Goal: Communication & Community: Answer question/provide support

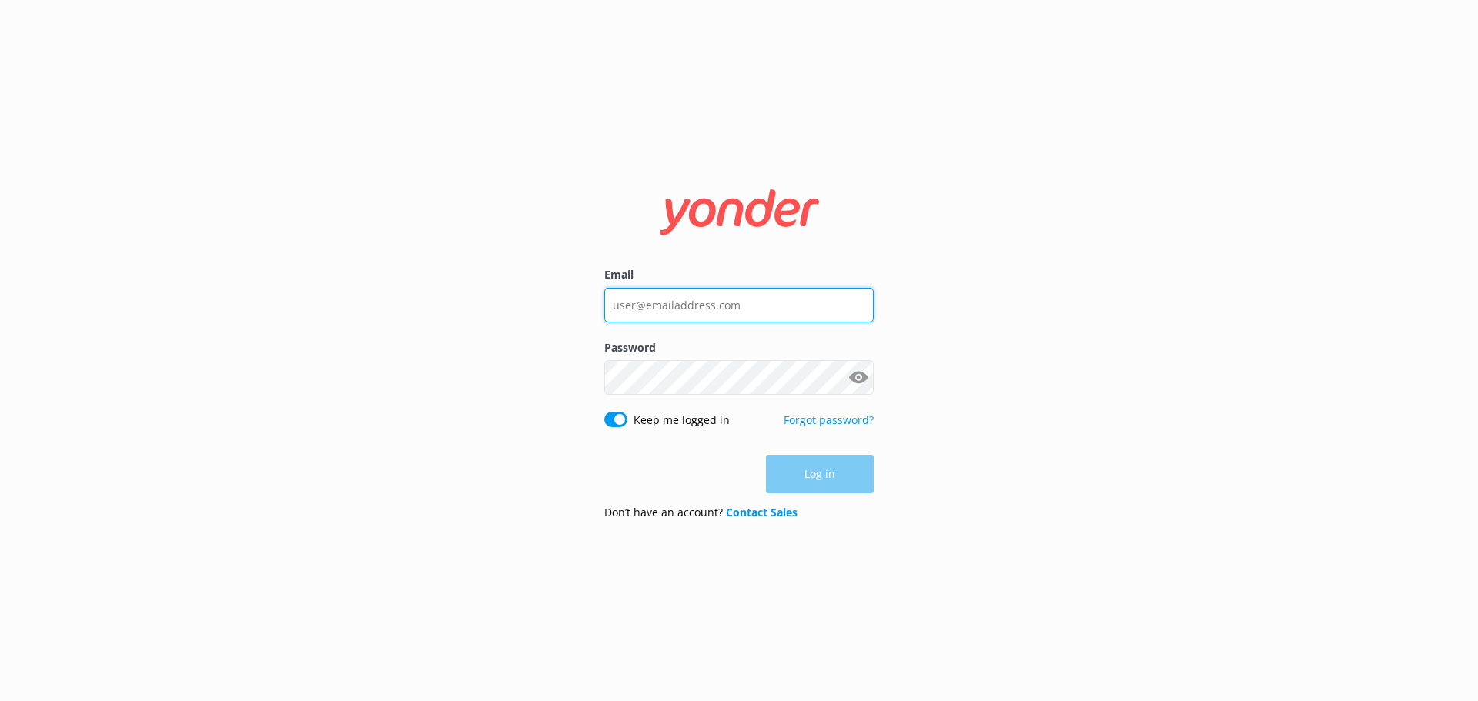
type input "[PERSON_NAME][EMAIL_ADDRESS][DOMAIN_NAME]"
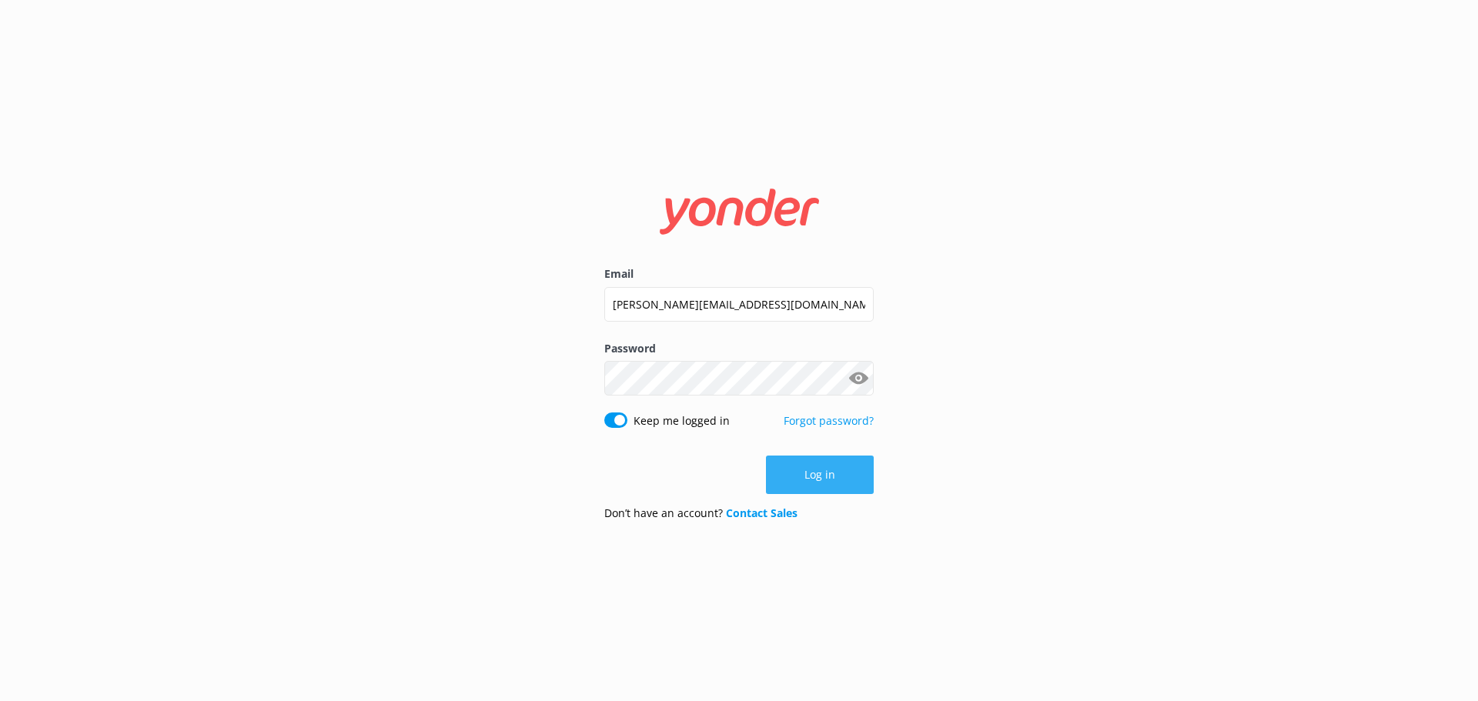
click at [814, 476] on button "Log in" at bounding box center [820, 475] width 108 height 38
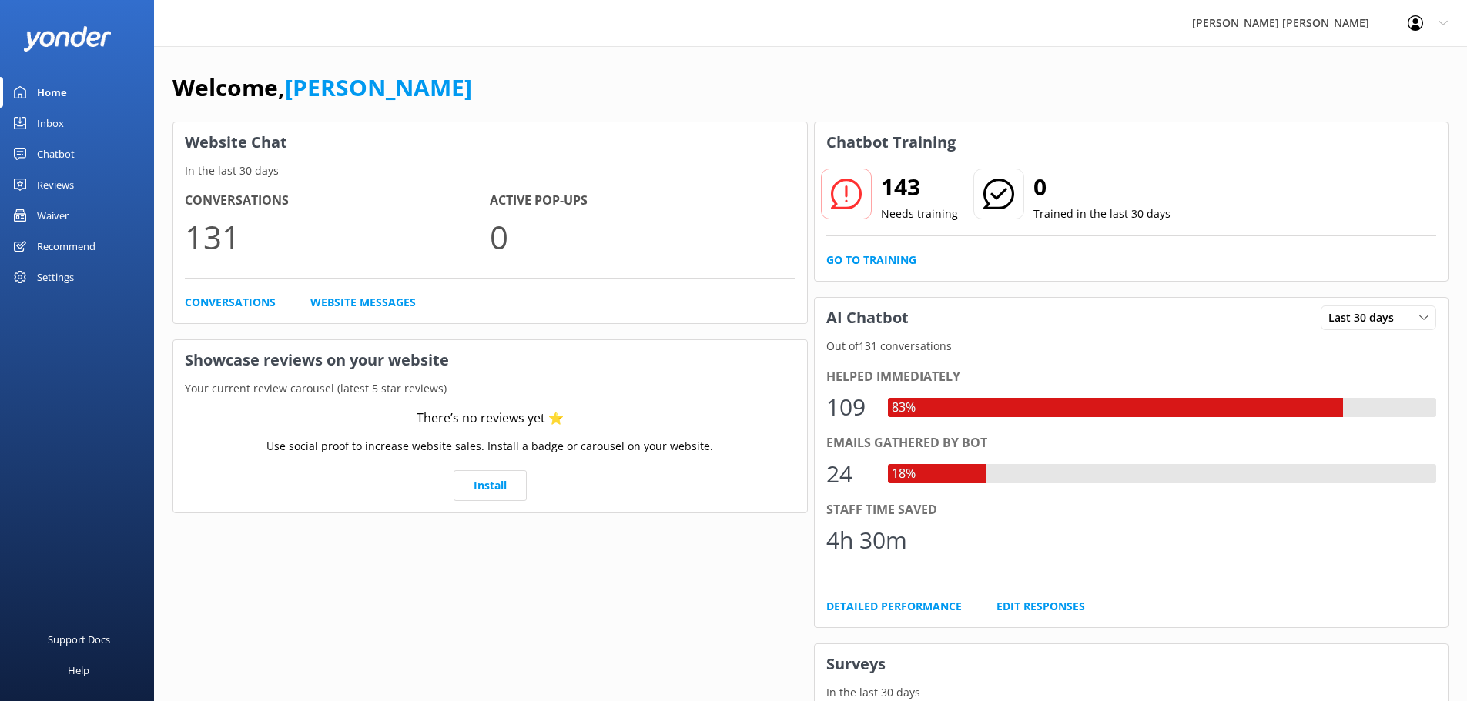
click at [59, 87] on div "Home" at bounding box center [52, 92] width 30 height 31
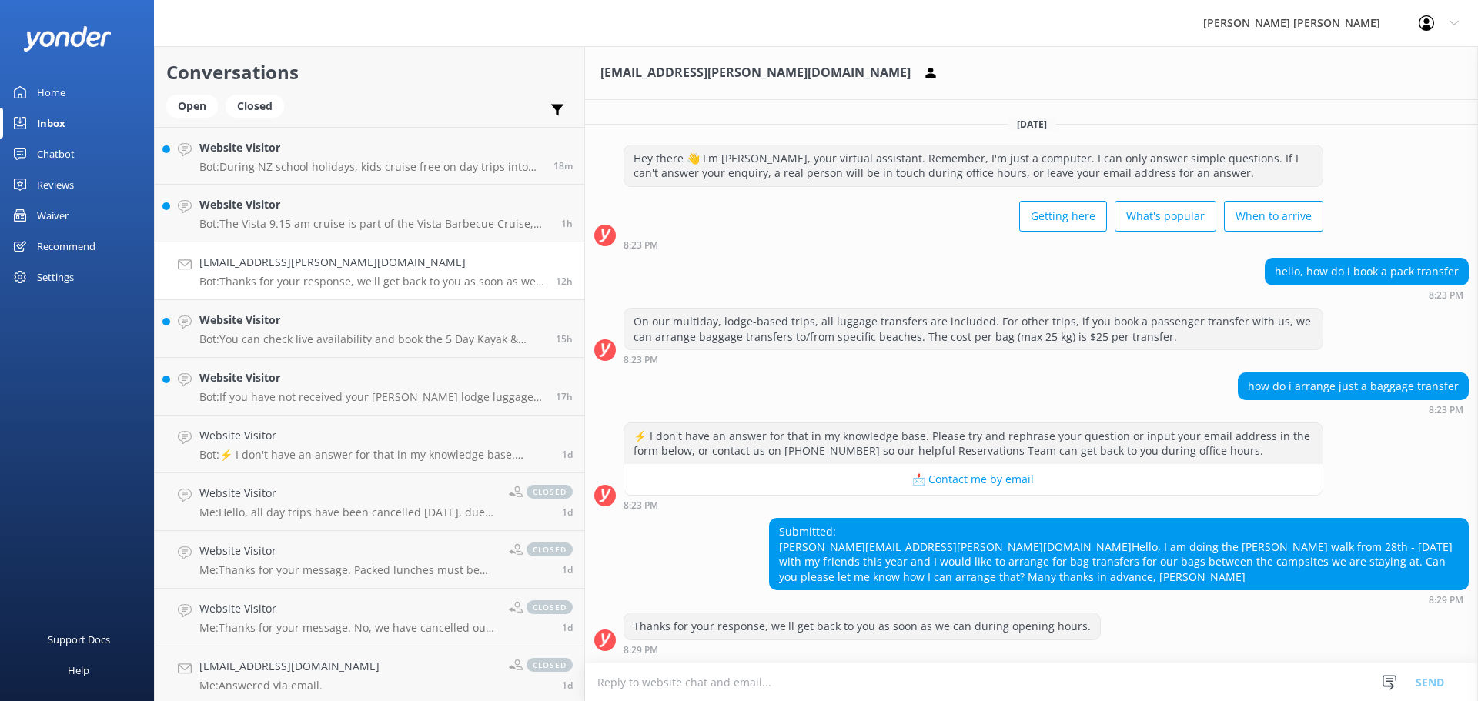
scroll to position [11, 0]
click at [48, 93] on div "Home" at bounding box center [51, 92] width 28 height 31
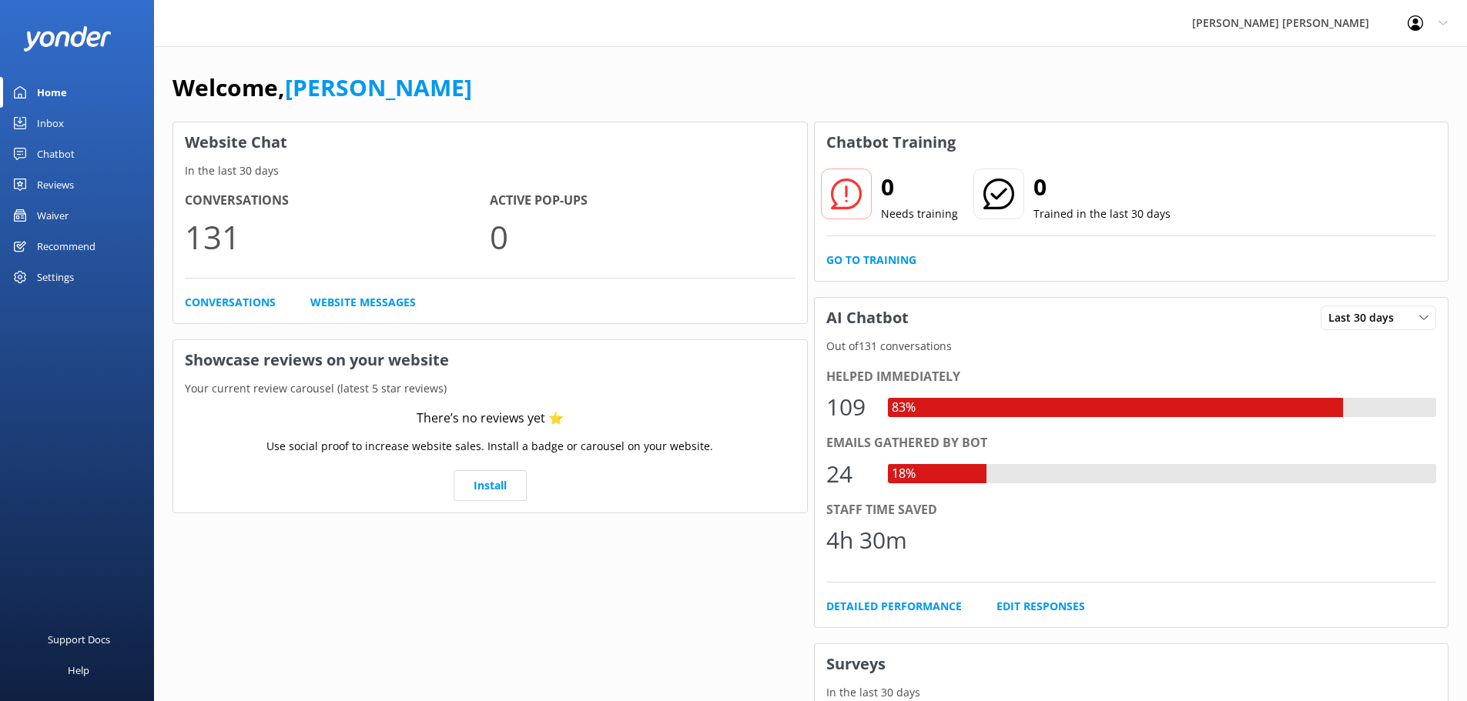
click at [48, 124] on div "Inbox" at bounding box center [50, 123] width 27 height 31
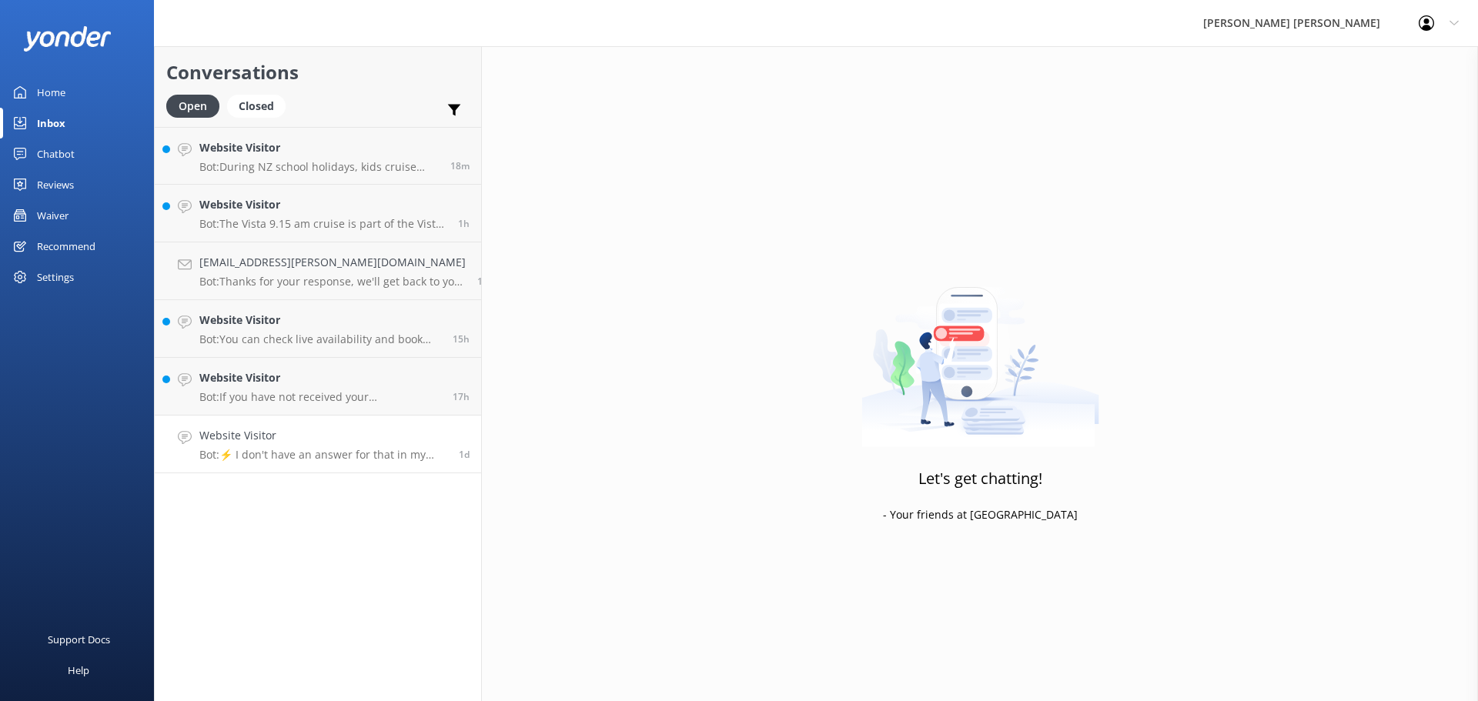
click at [294, 453] on p "Bot: ⚡ I don't have an answer for that in my knowledge base. Please try and rep…" at bounding box center [323, 455] width 248 height 14
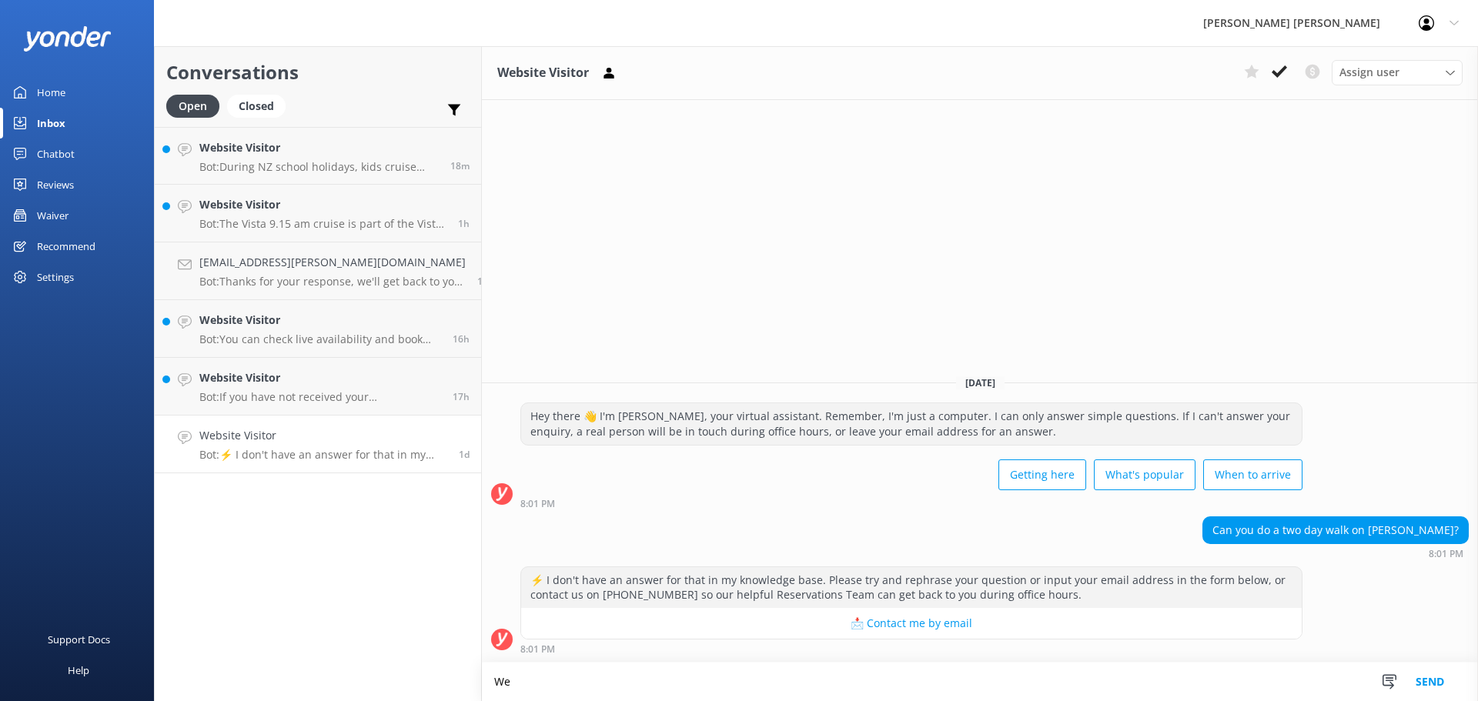
type textarea "W"
type textarea "Y"
type textarea "W"
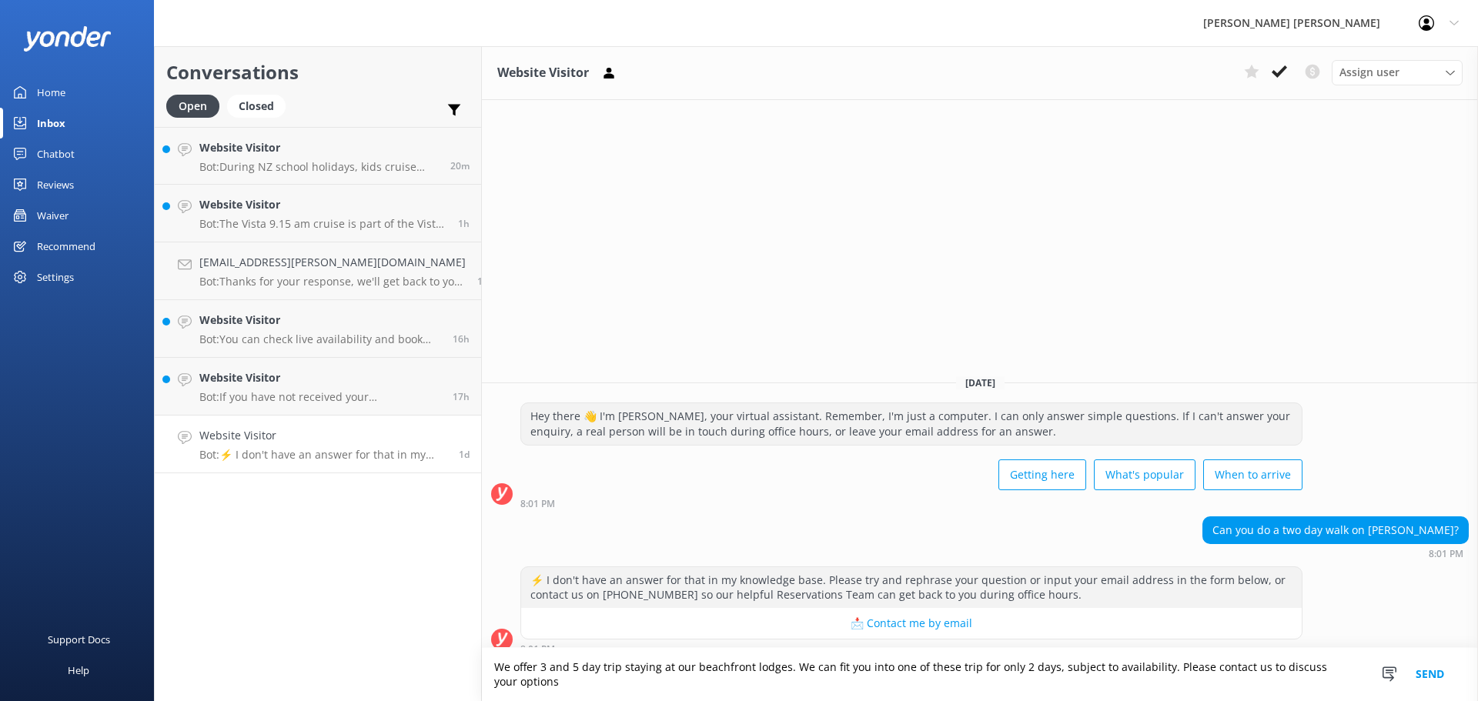
click at [915, 626] on button "📩 Contact me by email" at bounding box center [911, 623] width 781 height 31
click at [852, 625] on button "📩 Contact me by email" at bounding box center [911, 623] width 781 height 31
click at [1353, 683] on textarea "We offer 3 and 5 day trip staying at our beachfront lodges. We can fit you into…" at bounding box center [980, 674] width 996 height 53
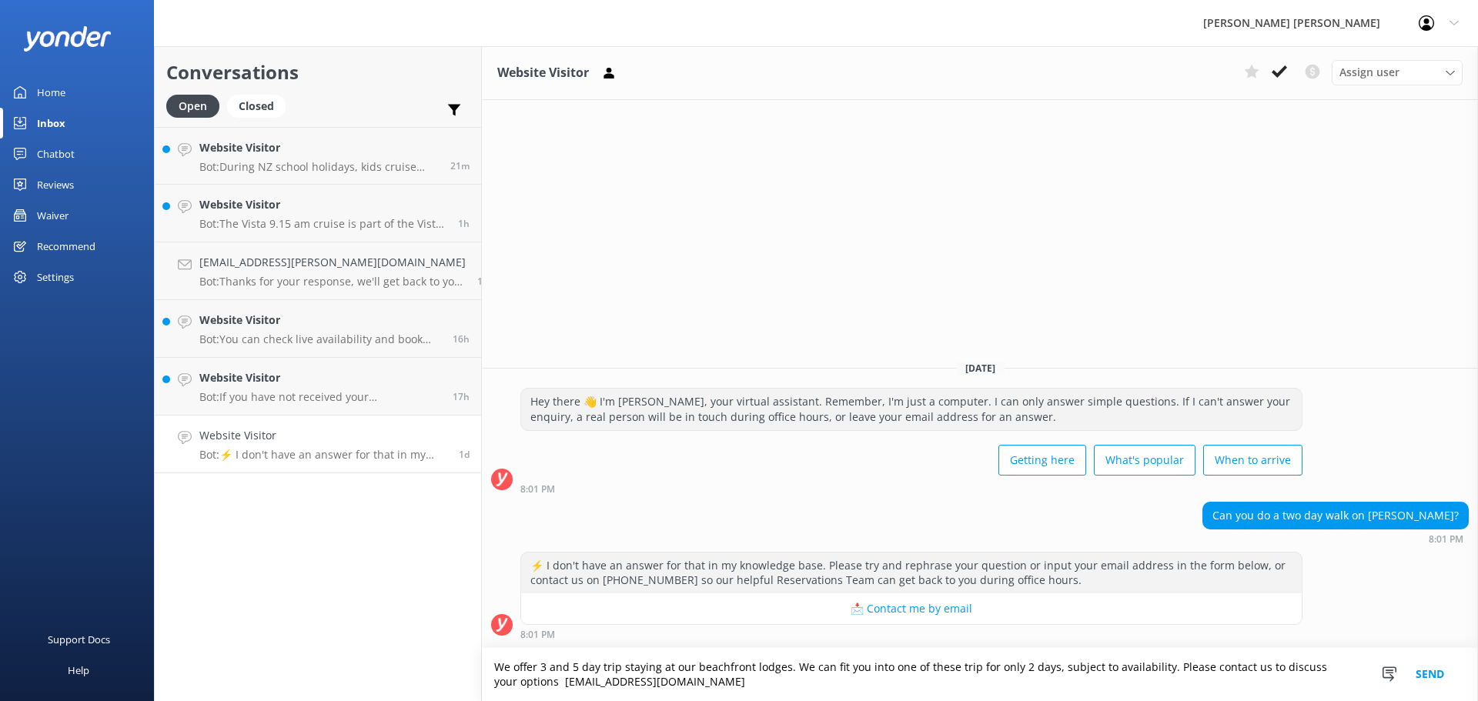
type textarea "We offer 3 and 5 day trip staying at our beachfront lodges. We can fit you into…"
click at [1420, 674] on button "Send" at bounding box center [1430, 674] width 58 height 53
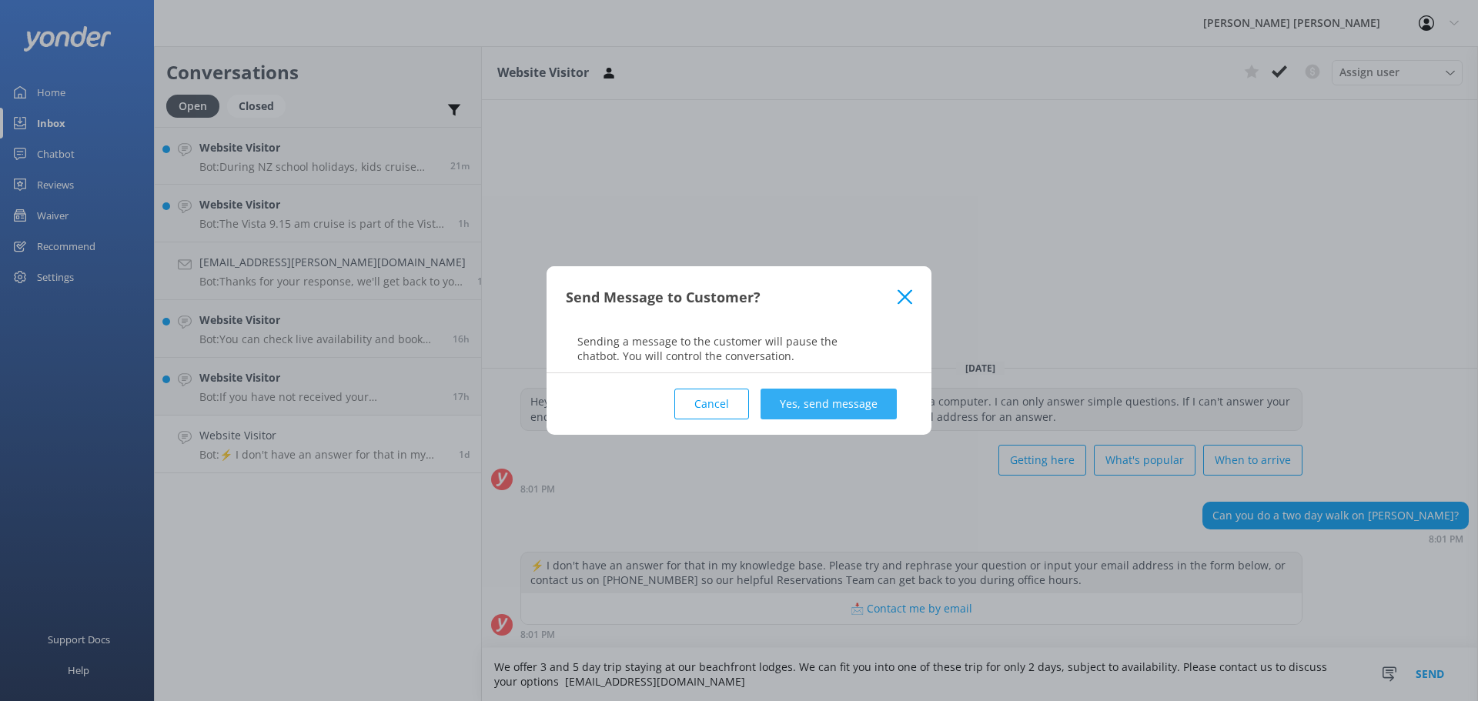
click at [807, 396] on button "Yes, send message" at bounding box center [829, 404] width 136 height 31
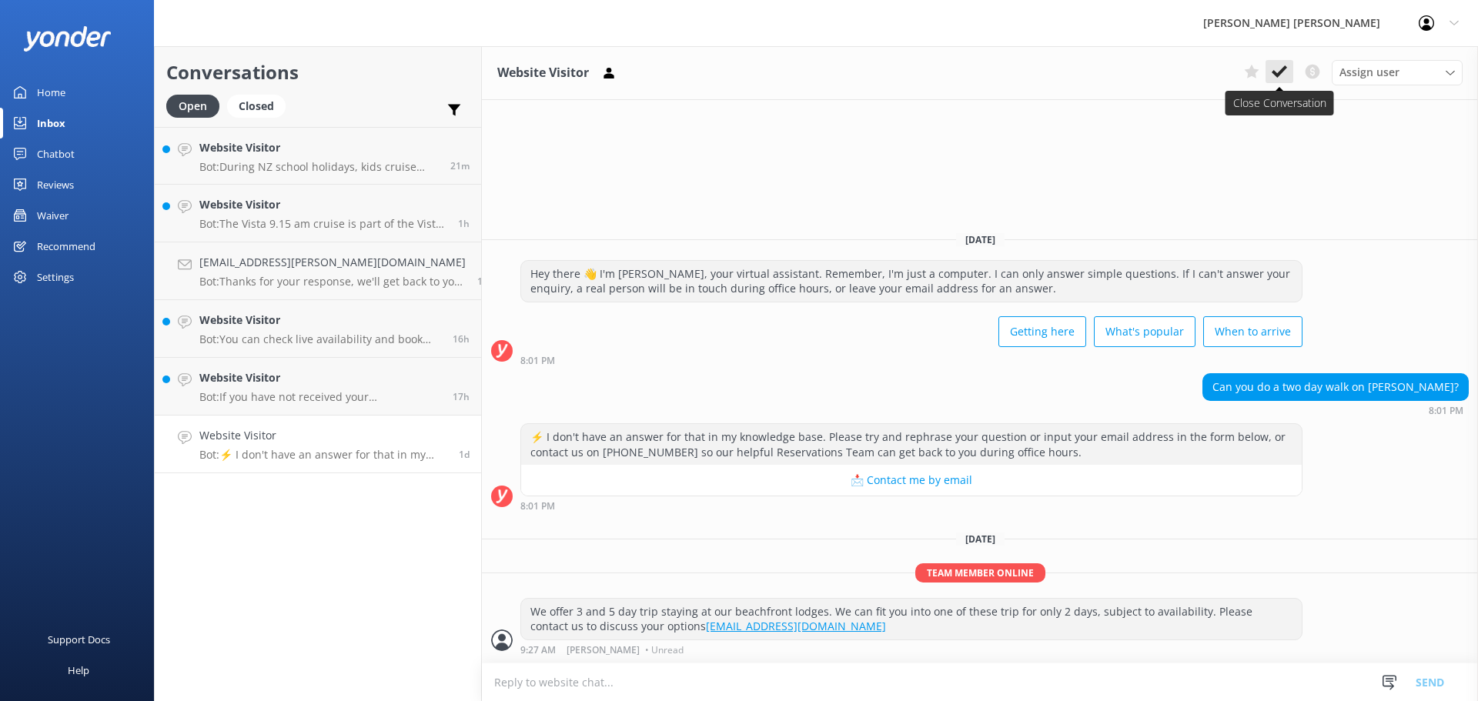
click at [1273, 72] on use at bounding box center [1279, 71] width 15 height 12
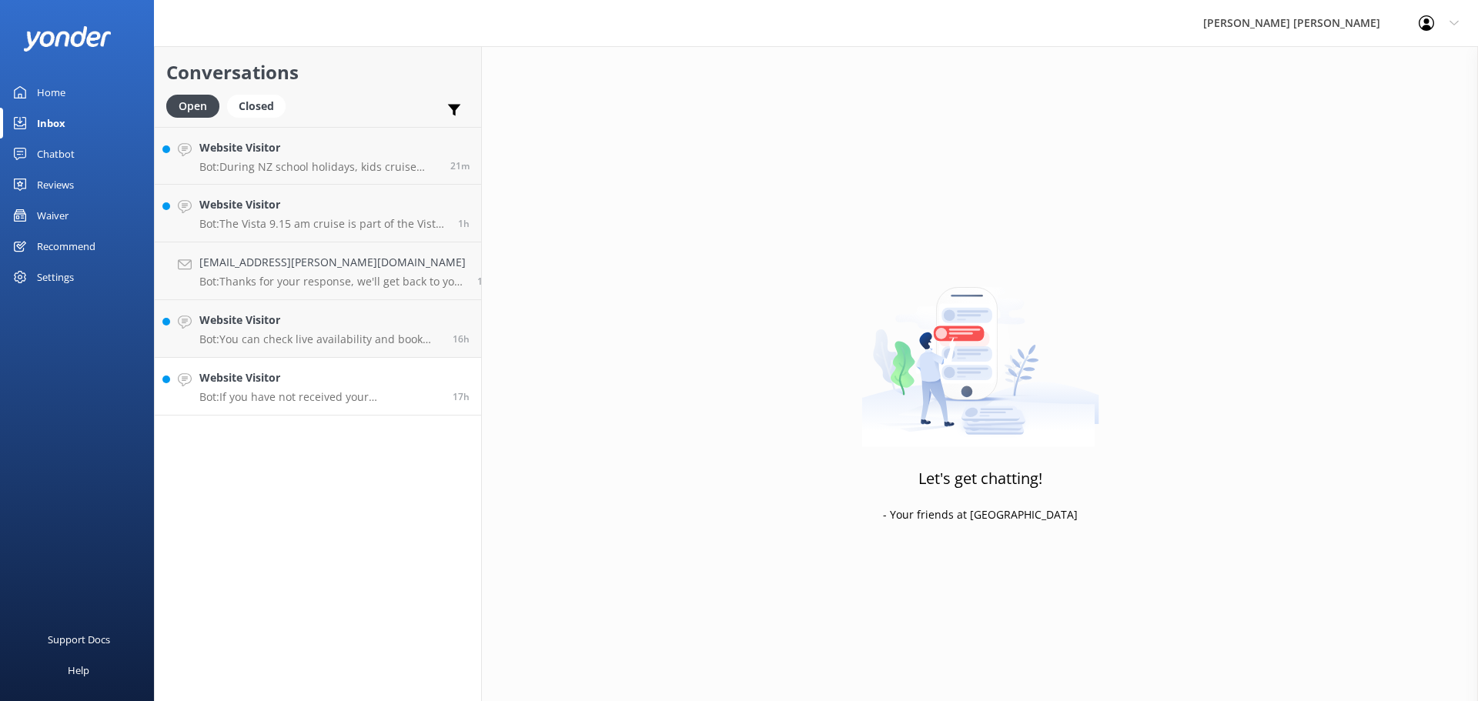
click at [295, 391] on p "Bot: If you have not received your Wilson's lodge luggage bag, it will be in ou…" at bounding box center [320, 397] width 242 height 14
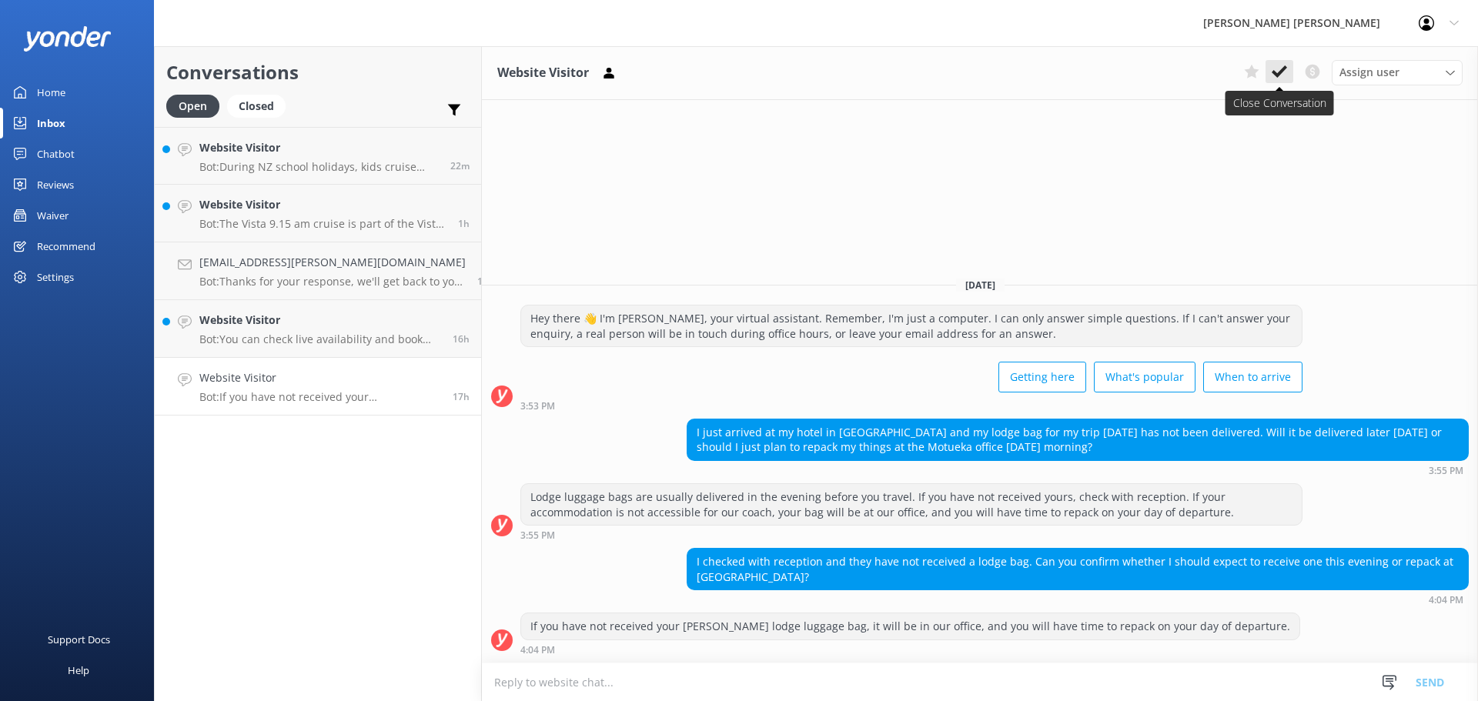
click at [1283, 74] on icon at bounding box center [1279, 71] width 15 height 15
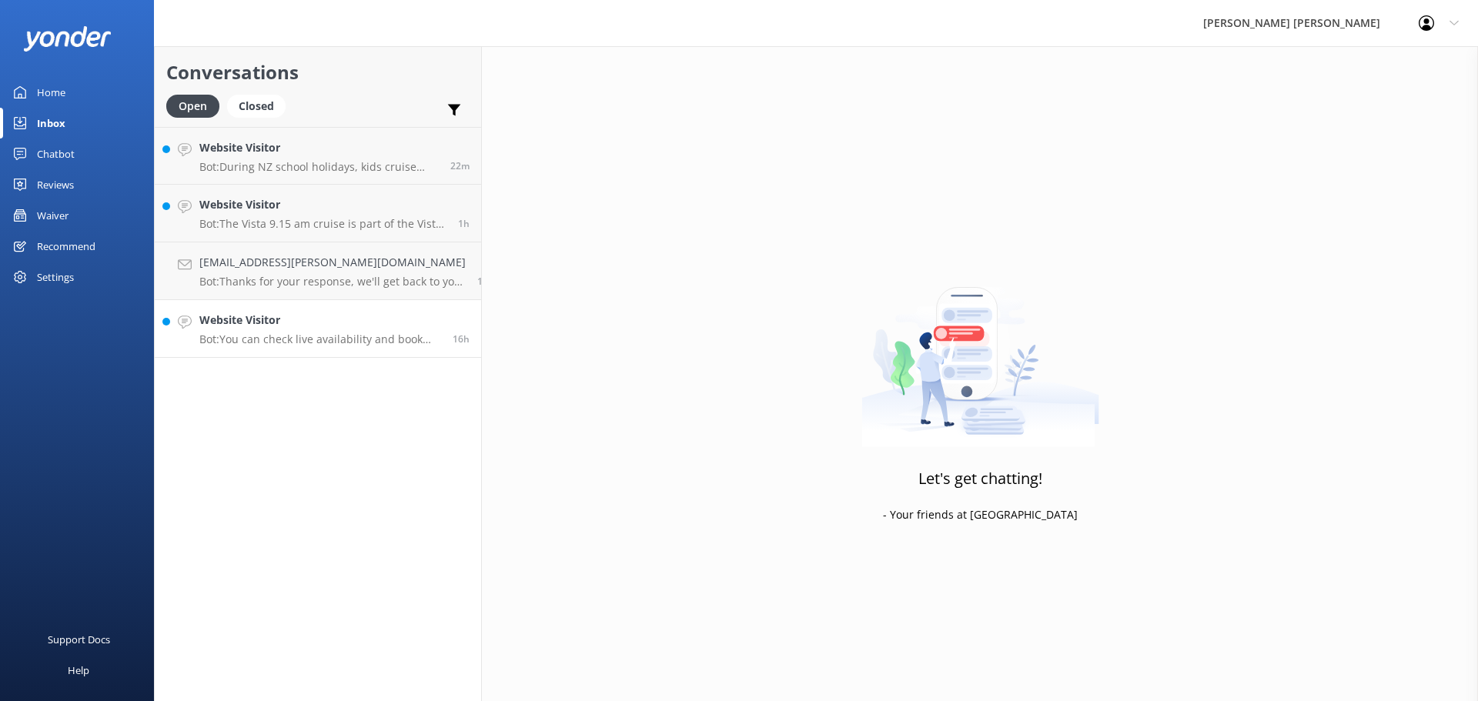
click at [300, 336] on p "Bot: You can check live availability and book the 5 Day Kayak & Walk online at …" at bounding box center [320, 340] width 242 height 14
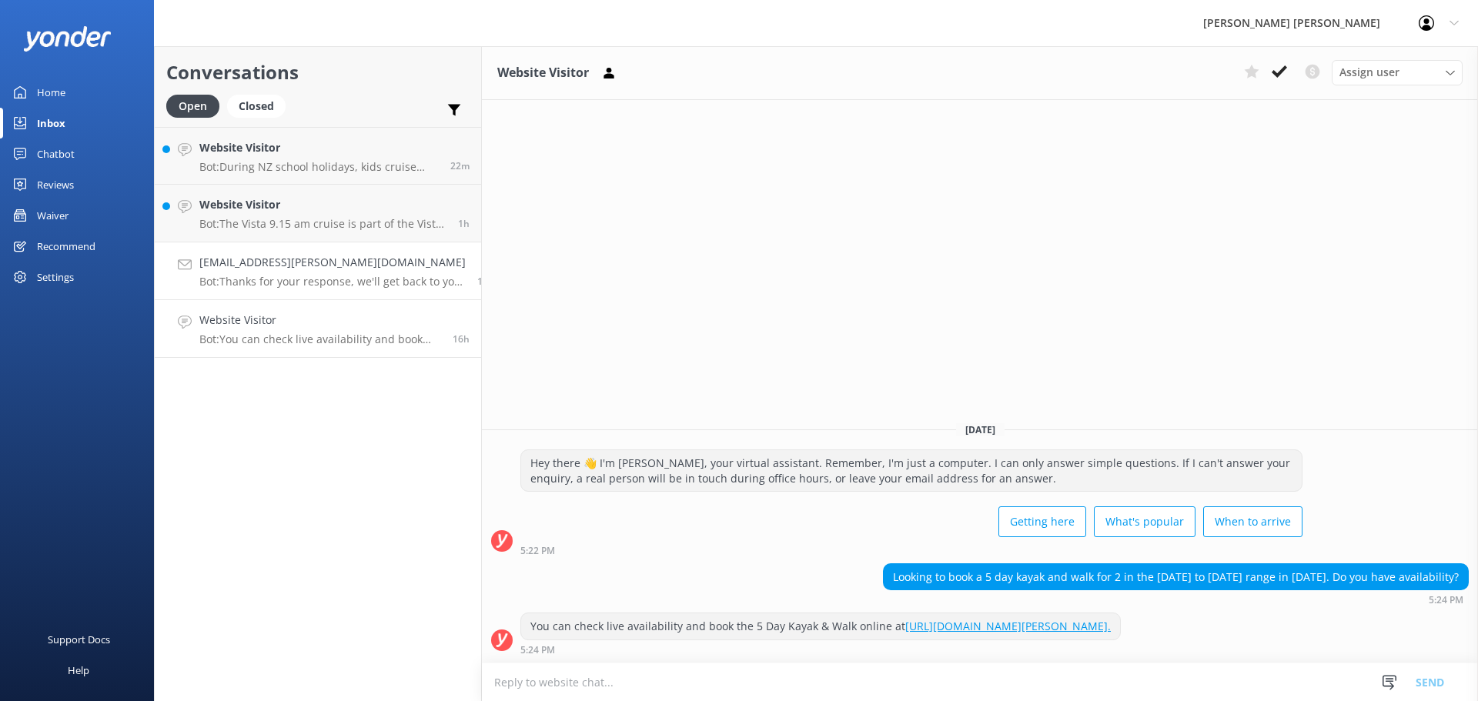
click at [299, 273] on div "emma.rose.yuill@gmail.com Bot: Thanks for your response, we'll get back to you …" at bounding box center [332, 271] width 266 height 34
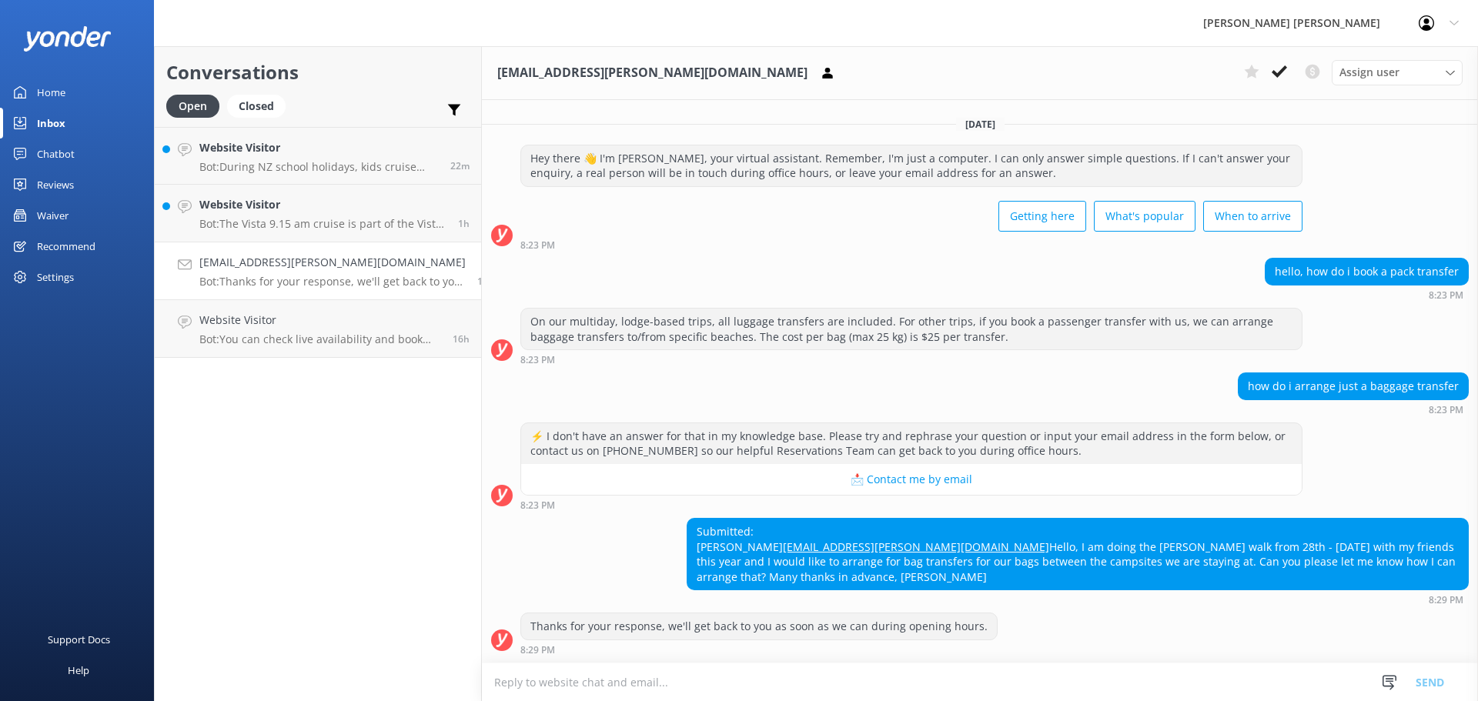
scroll to position [11, 0]
click at [332, 210] on h4 "Website Visitor" at bounding box center [322, 204] width 247 height 17
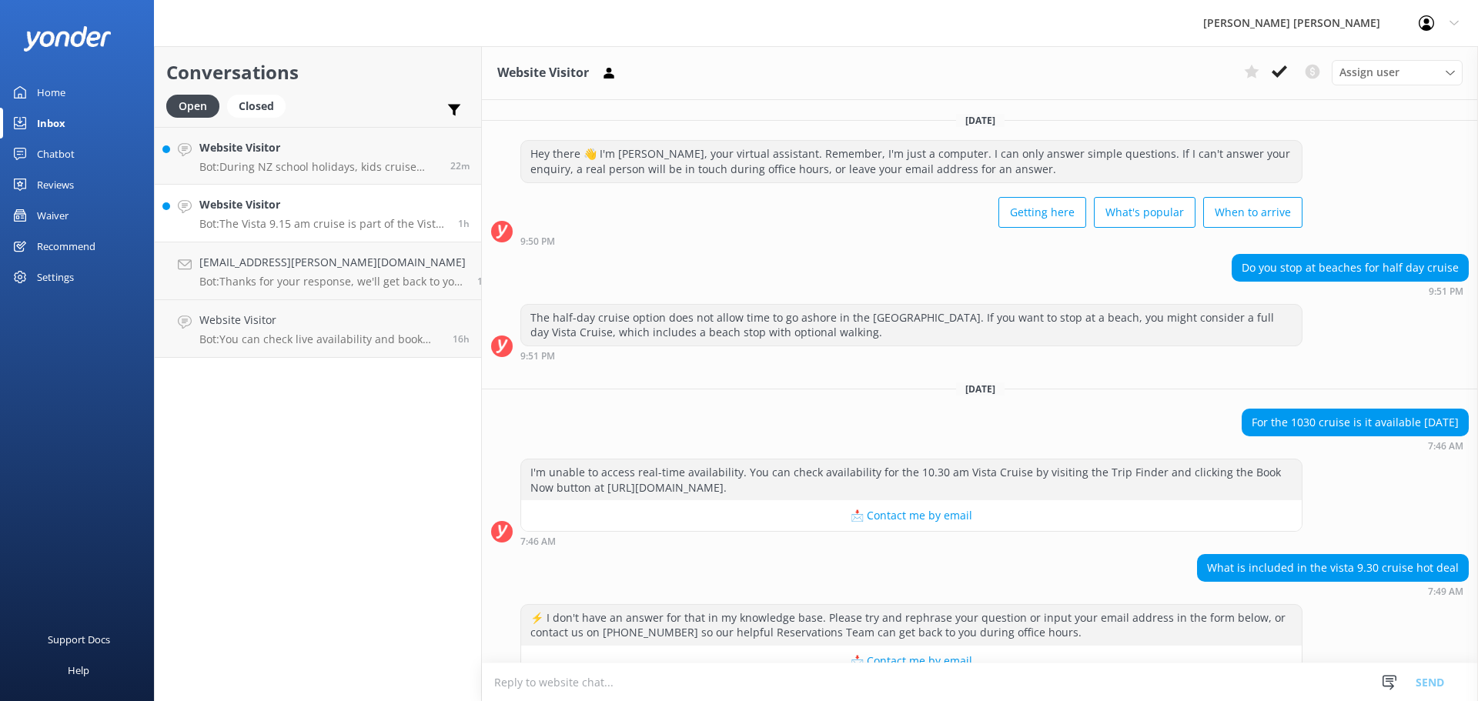
scroll to position [152, 0]
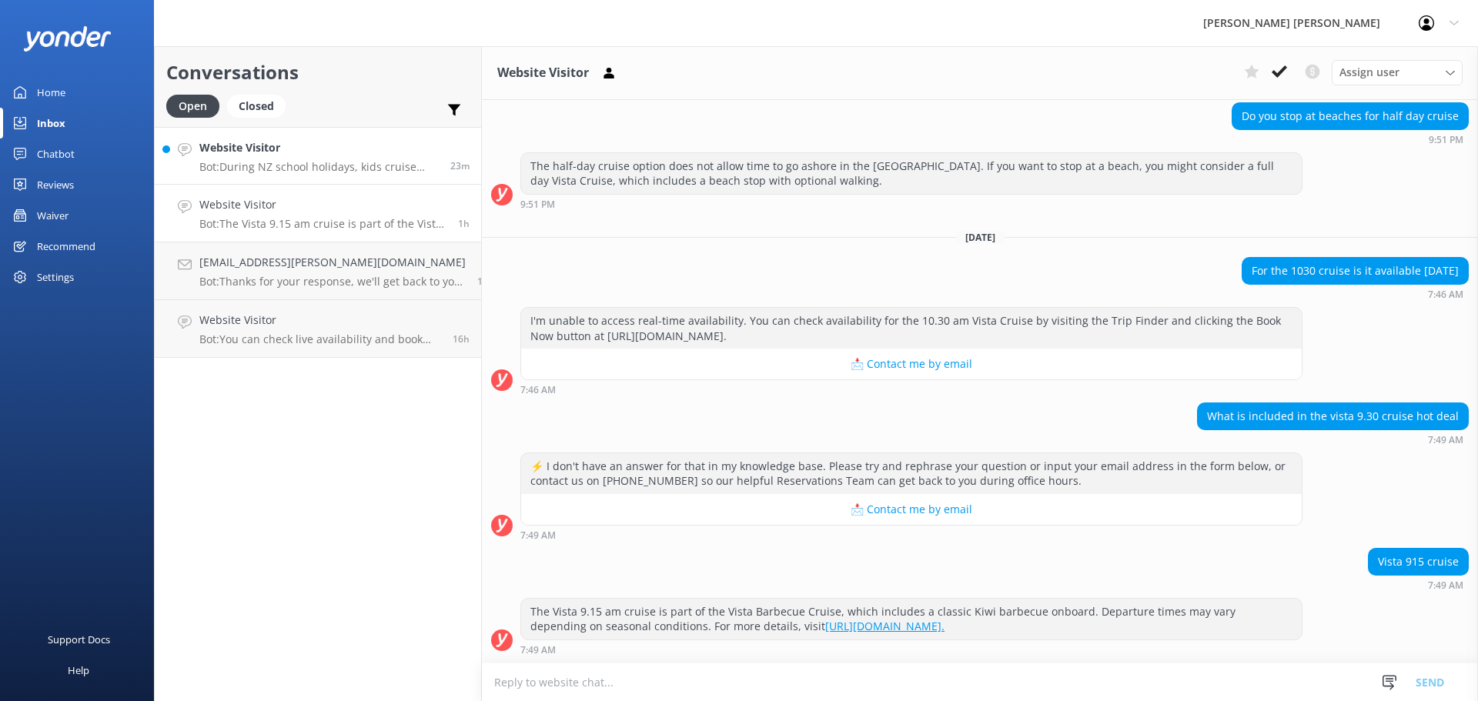
click at [260, 168] on p "Bot: During NZ school holidays, kids cruise free on day trips into the park. Yo…" at bounding box center [318, 167] width 239 height 14
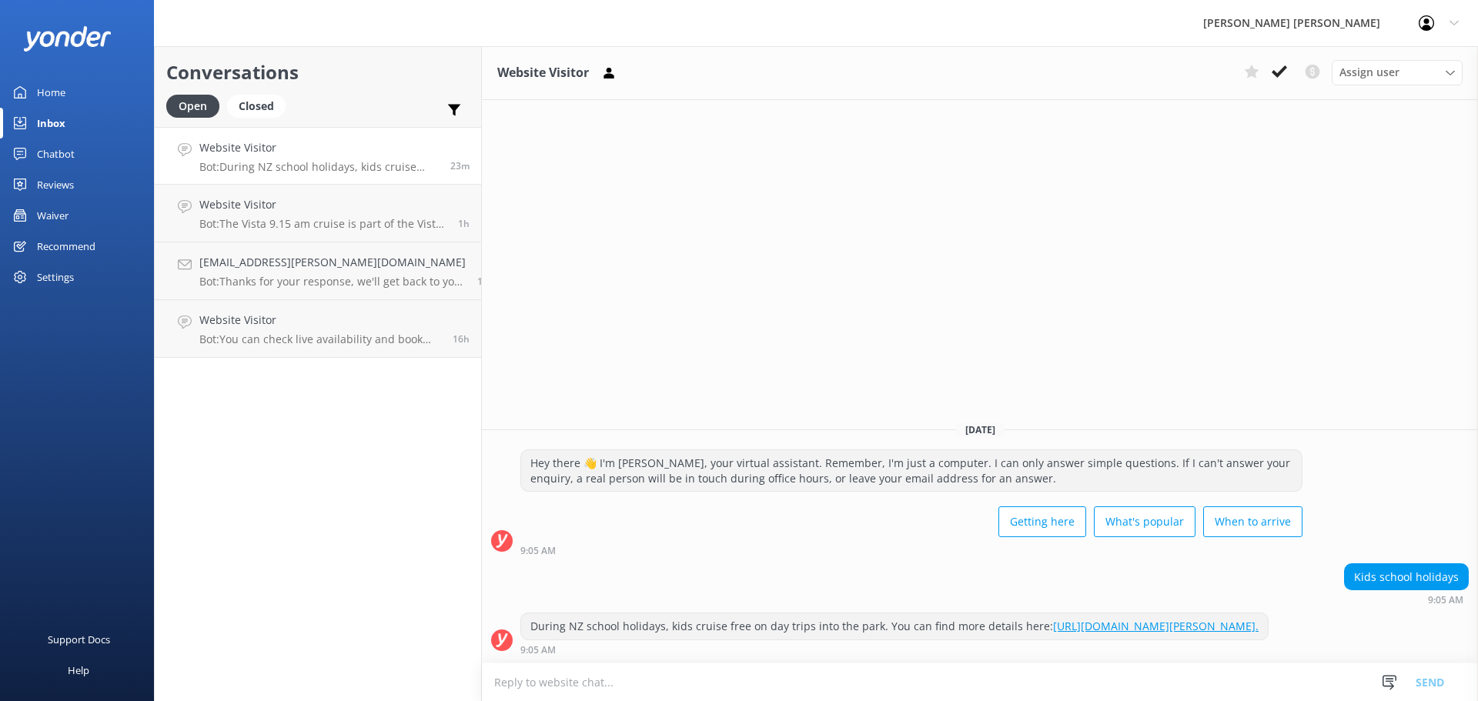
click at [1076, 619] on link "https://www.abeltasman.co.nz/abel-tasman-national-park/deals/locals-deals/kids-…" at bounding box center [1156, 626] width 206 height 15
click at [604, 683] on textarea at bounding box center [980, 683] width 996 height 38
type textarea "s"
paste textarea "https://www.abeltasman.co.nz/landing-pages/vista-school-holiday-deal-spring/"
type textarea "Sorry, this is the link [URL][DOMAIN_NAME]"
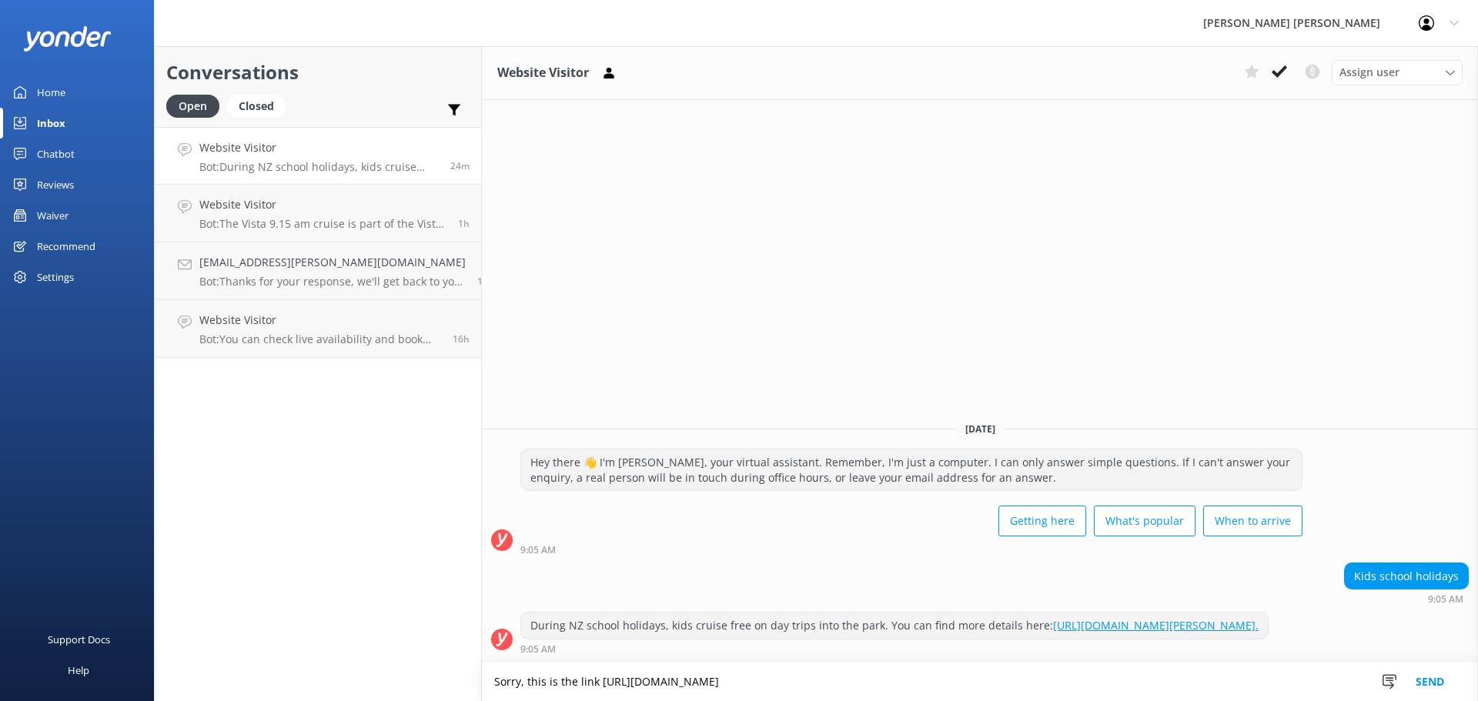
click at [1424, 682] on button "Send" at bounding box center [1430, 682] width 58 height 38
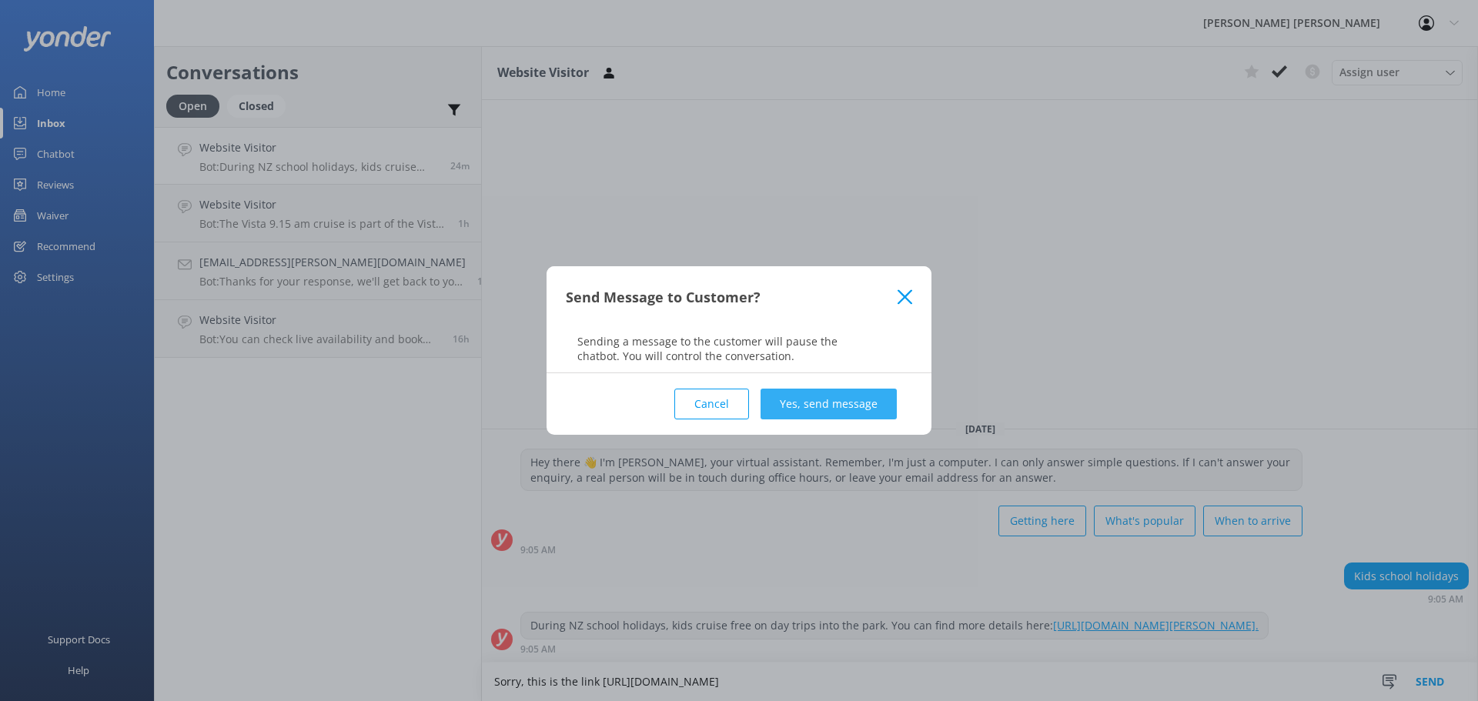
click at [827, 407] on button "Yes, send message" at bounding box center [829, 404] width 136 height 31
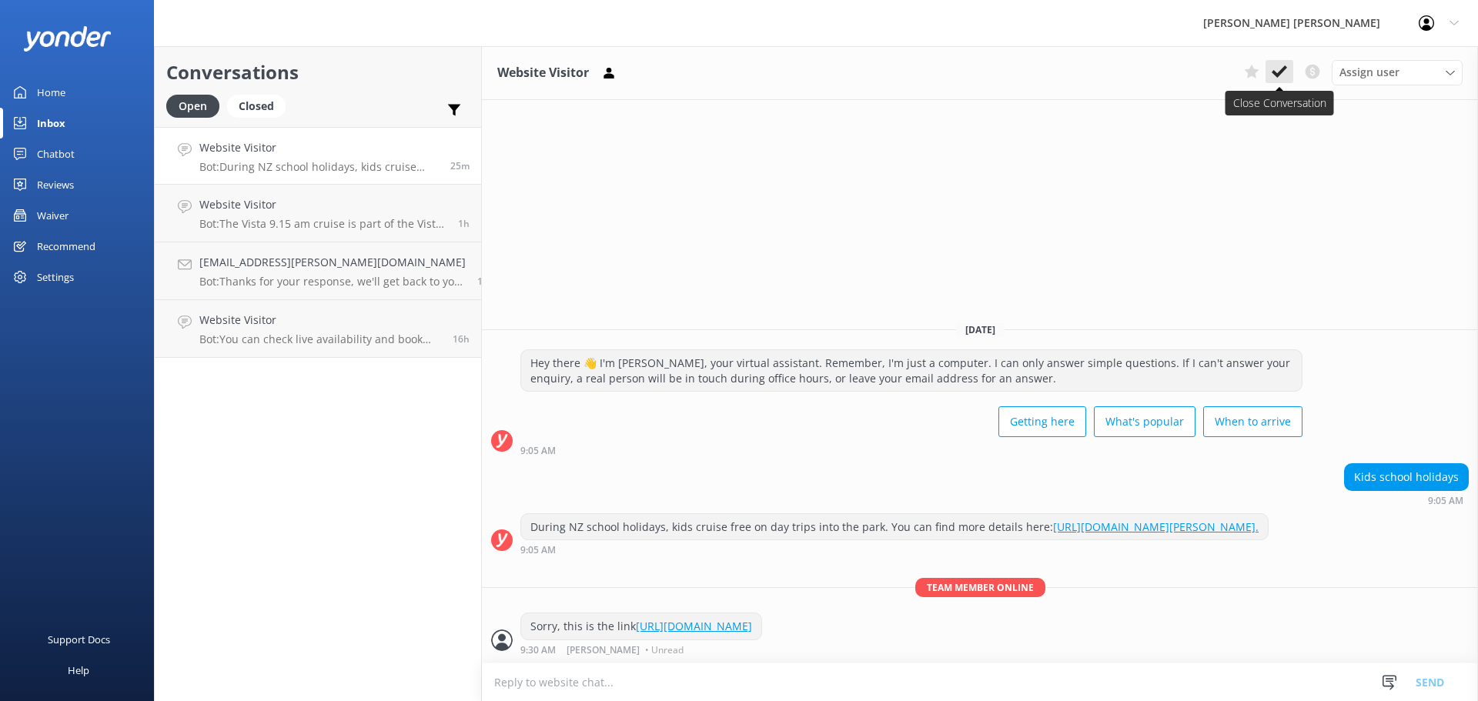
click at [1282, 68] on icon at bounding box center [1279, 71] width 15 height 15
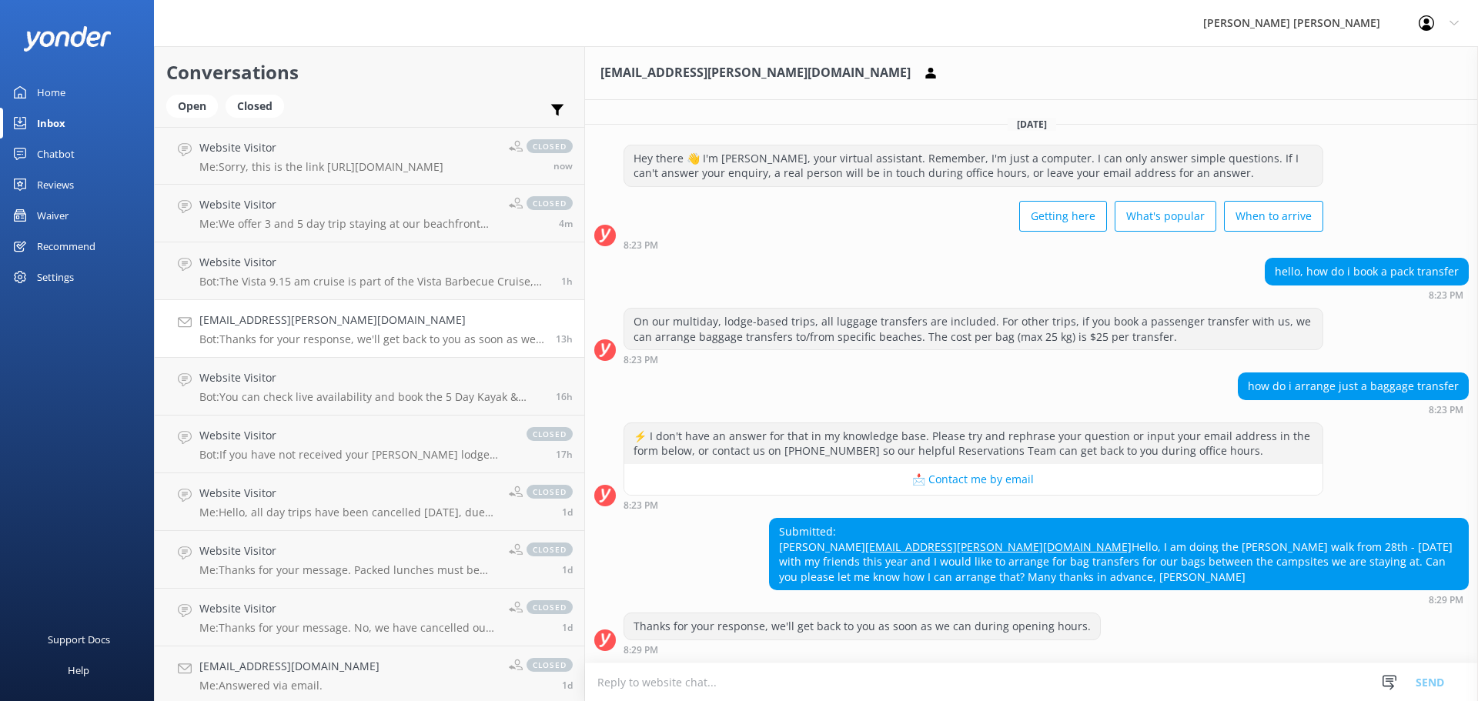
scroll to position [11, 0]
click at [69, 117] on link "Inbox" at bounding box center [77, 123] width 154 height 31
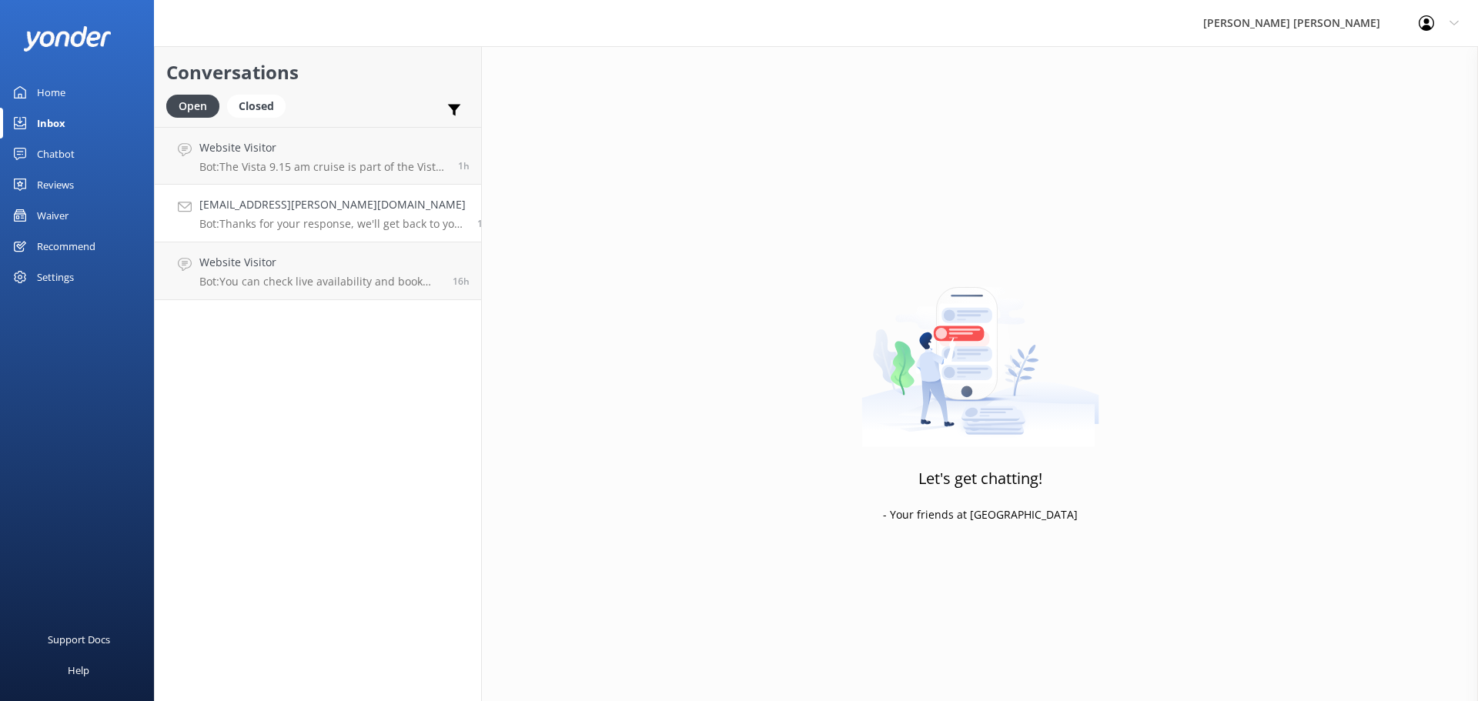
click at [302, 229] on p "Bot: Thanks for your response, we'll get back to you as soon as we can during o…" at bounding box center [332, 224] width 266 height 14
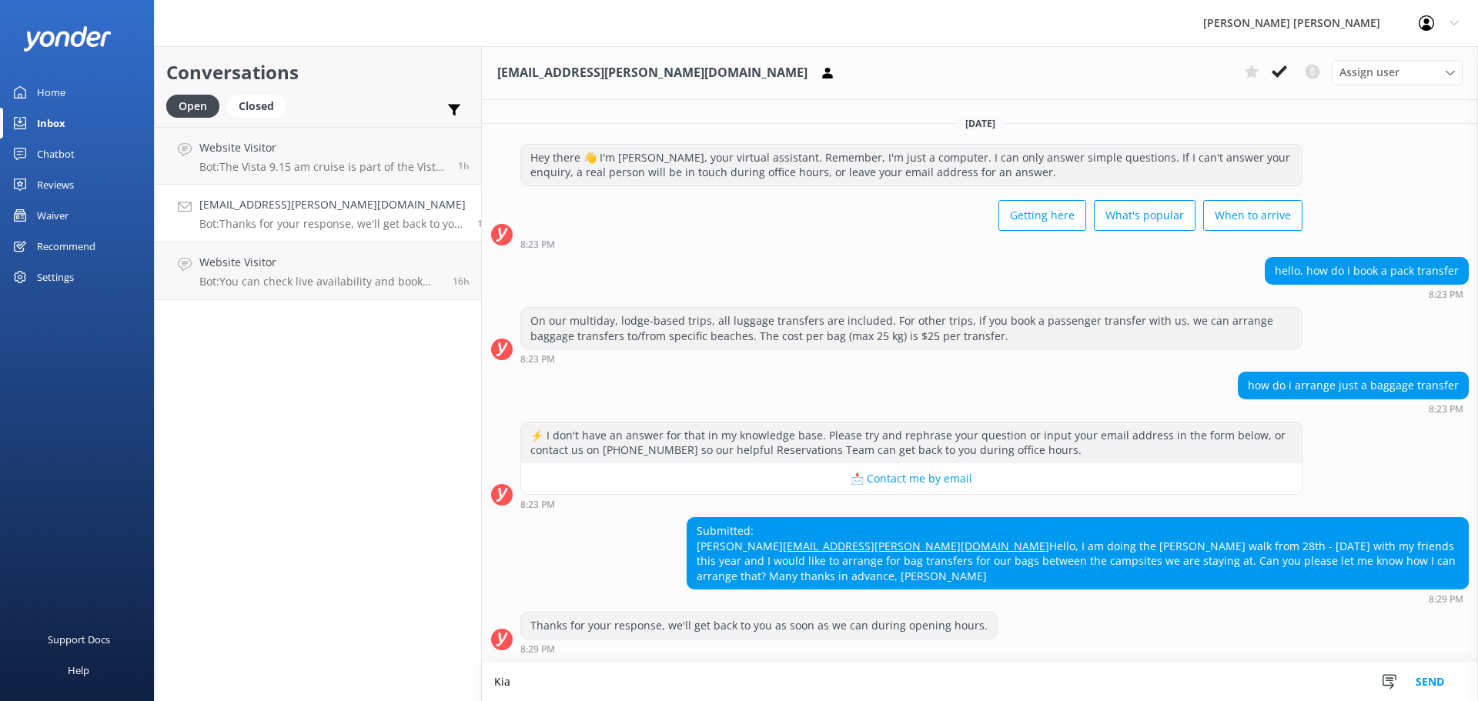
scroll to position [12, 0]
click at [783, 547] on link "[EMAIL_ADDRESS][PERSON_NAME][DOMAIN_NAME]" at bounding box center [916, 546] width 266 height 15
click at [348, 206] on h4 "[EMAIL_ADDRESS][PERSON_NAME][DOMAIN_NAME]" at bounding box center [332, 204] width 266 height 17
drag, startPoint x: 525, startPoint y: 682, endPoint x: 447, endPoint y: 682, distance: 77.8
click at [447, 682] on div "Conversations Open Closed Important Converted Assigned to me Unassigned Website…" at bounding box center [816, 373] width 1324 height 655
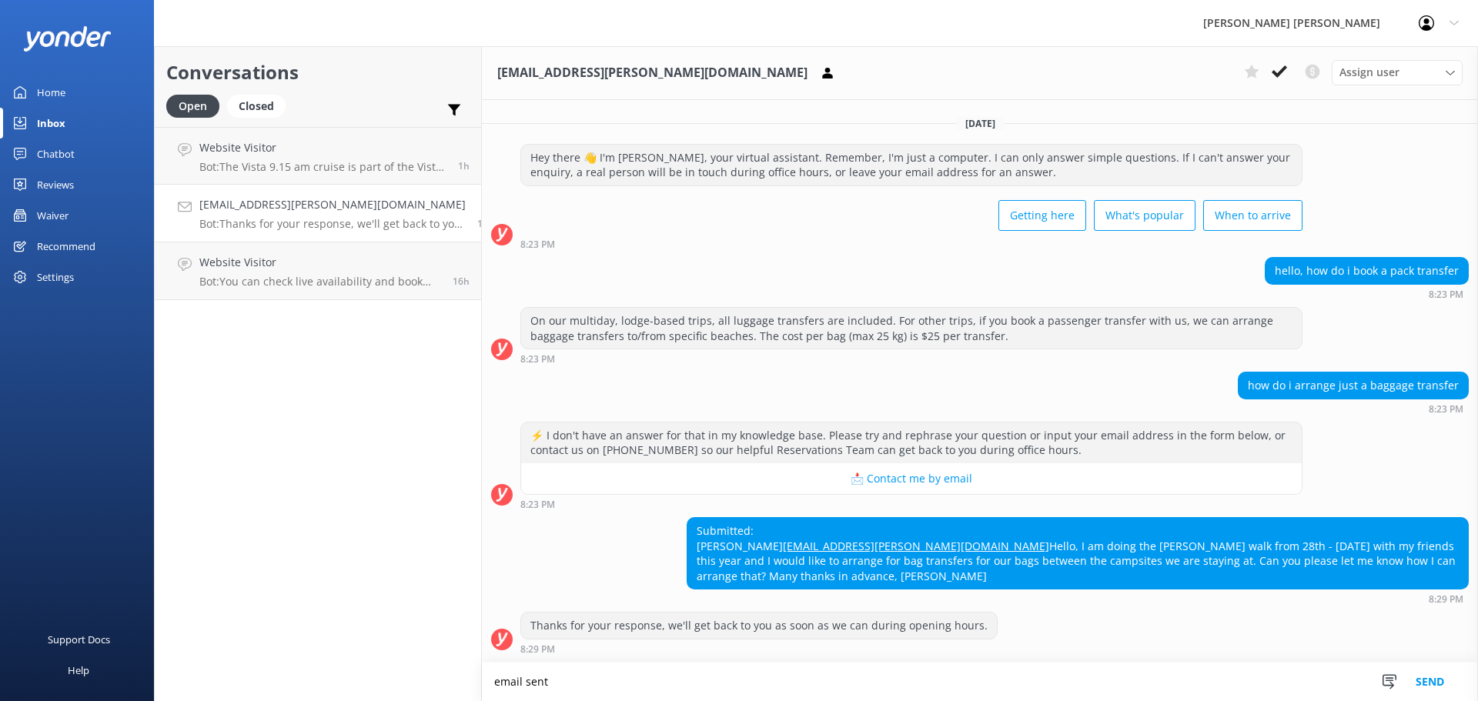
type textarea "email sent"
click at [1428, 686] on button "Send" at bounding box center [1430, 682] width 58 height 38
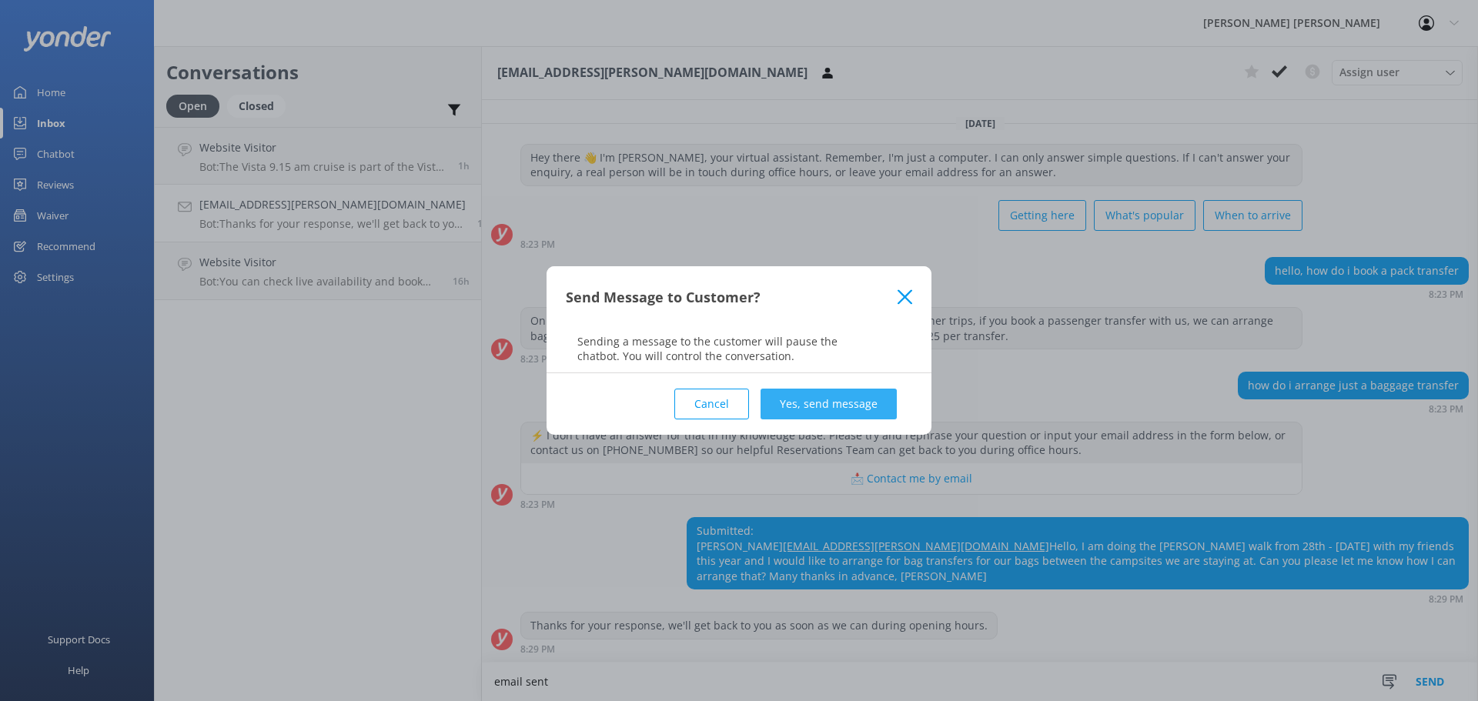
click at [837, 406] on button "Yes, send message" at bounding box center [829, 404] width 136 height 31
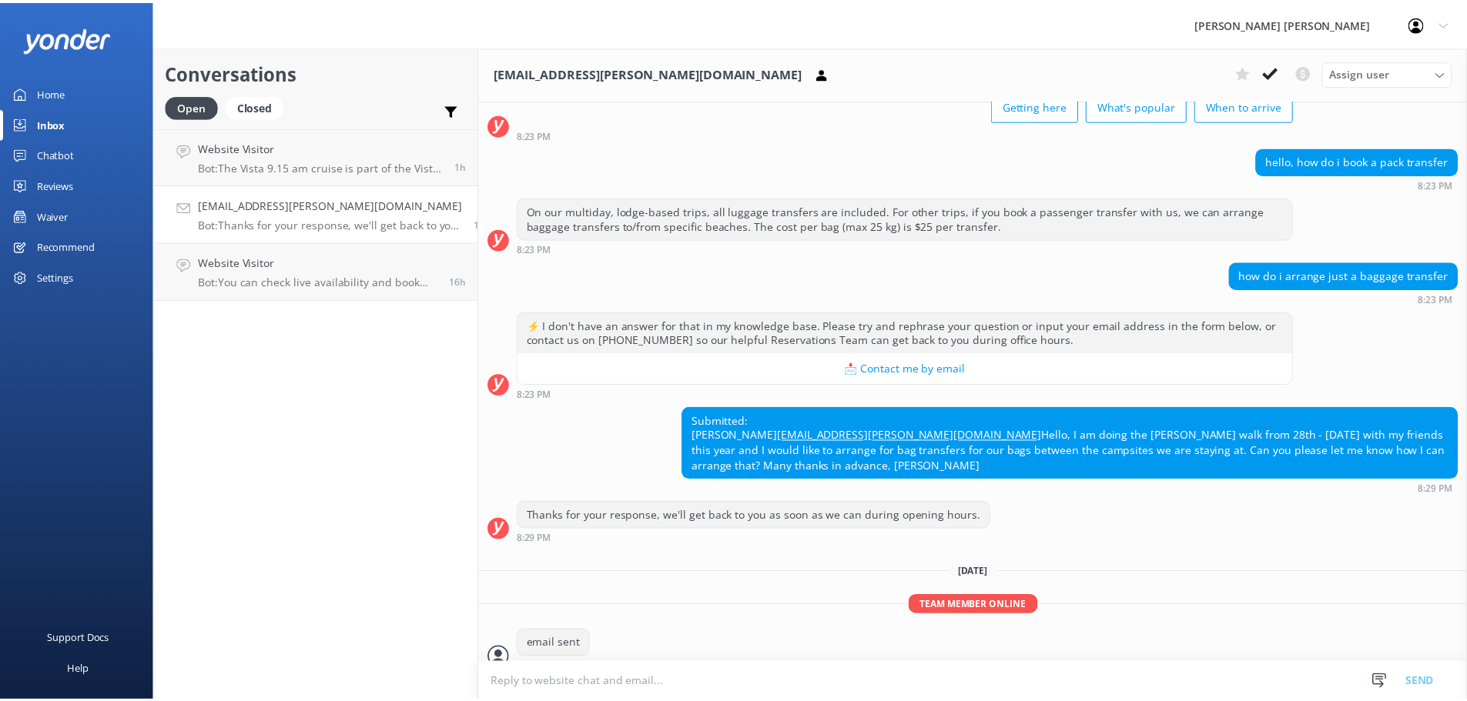
scroll to position [139, 0]
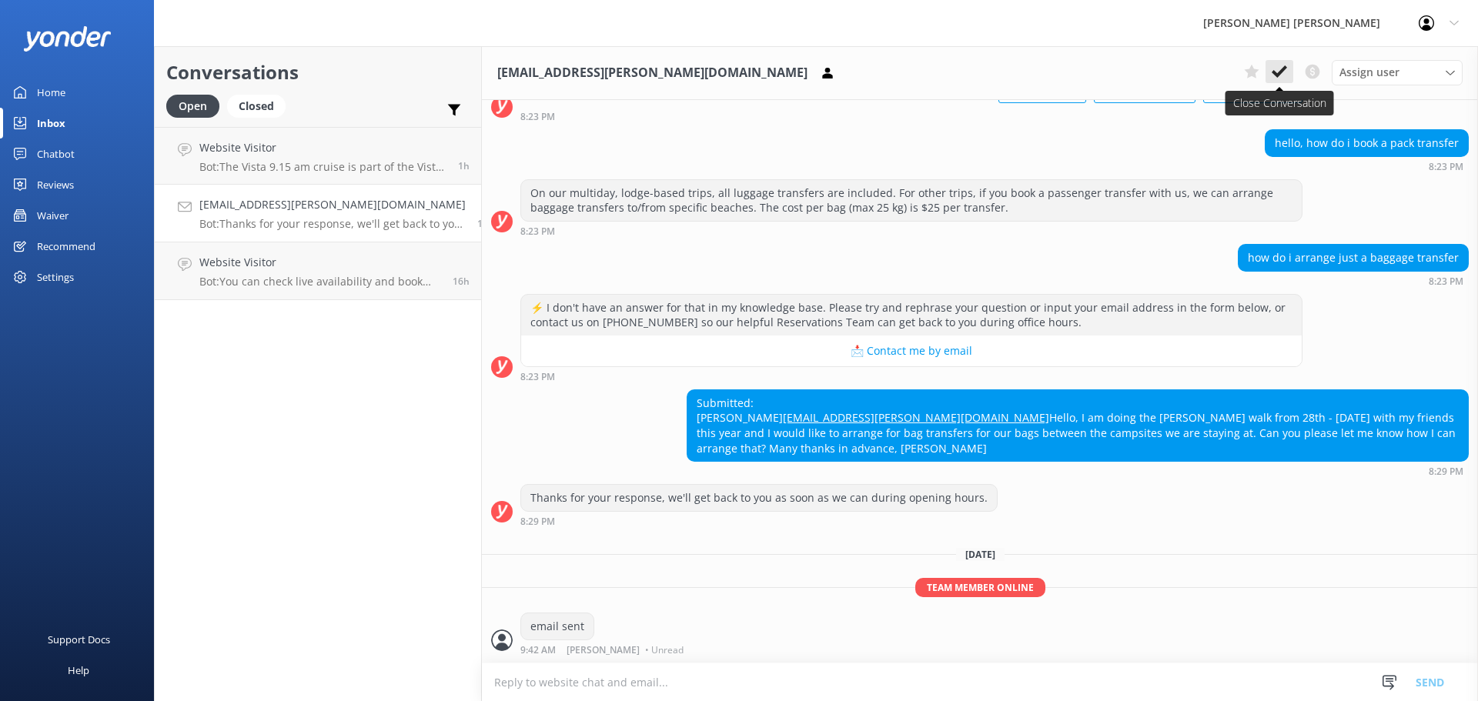
click at [1274, 72] on use at bounding box center [1279, 71] width 15 height 12
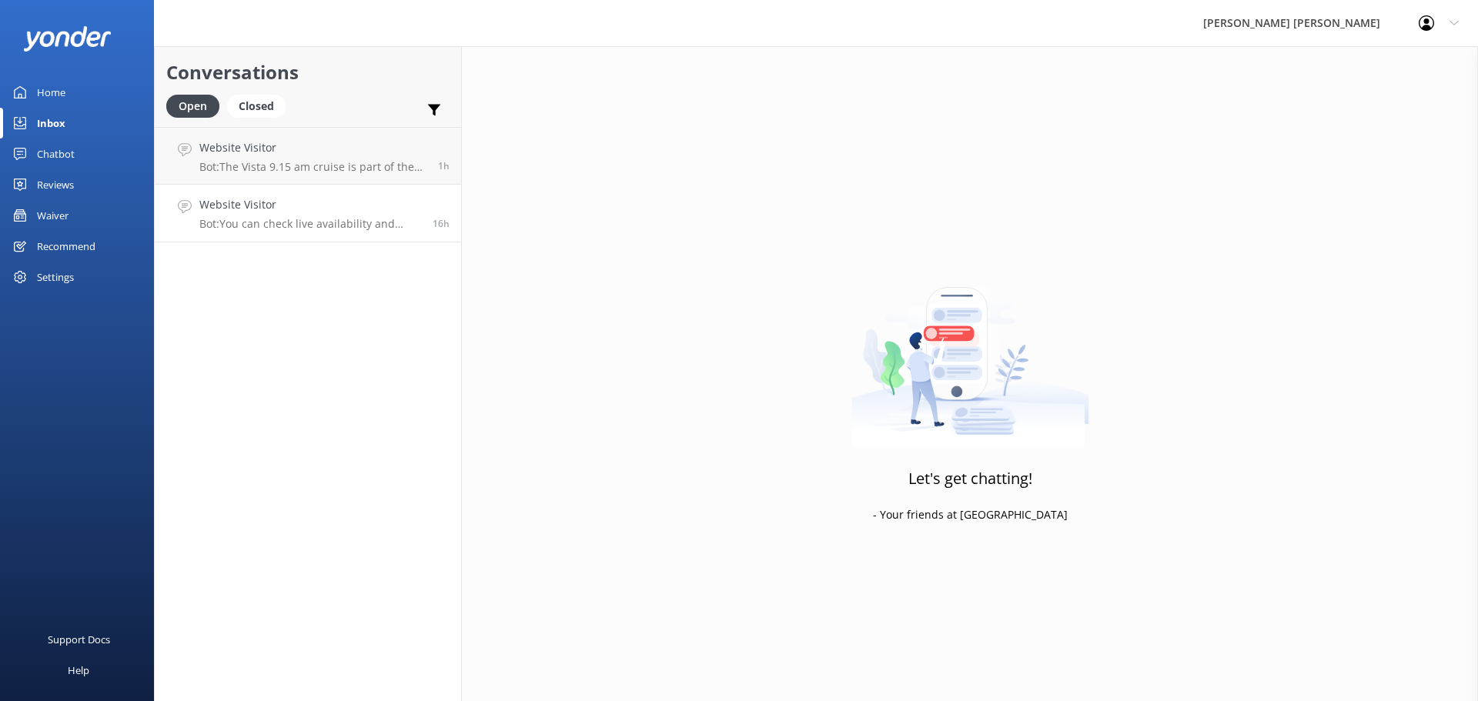
click at [273, 219] on p "Bot: You can check live availability and book the 5 Day Kayak & Walk online at …" at bounding box center [310, 224] width 222 height 14
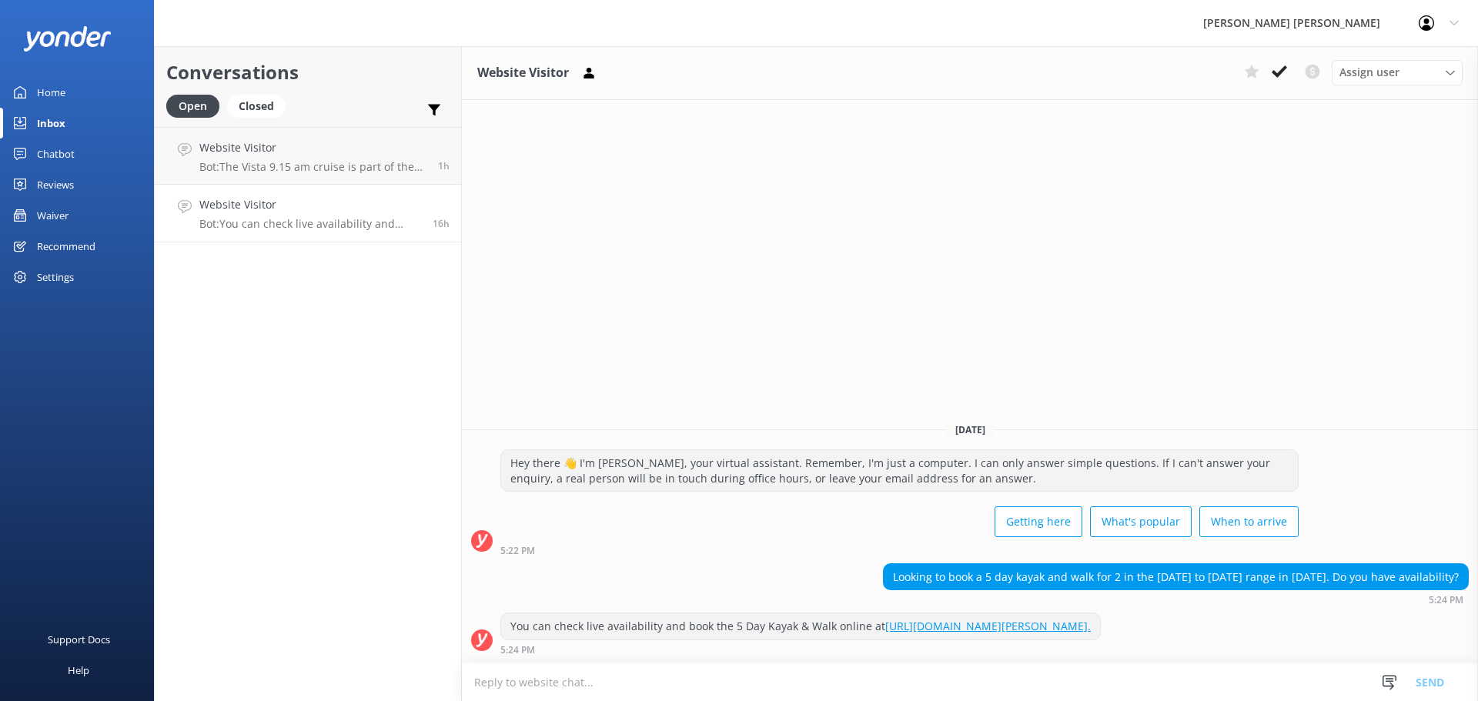
click at [45, 87] on div "Home" at bounding box center [51, 92] width 28 height 31
